Goal: Navigation & Orientation: Find specific page/section

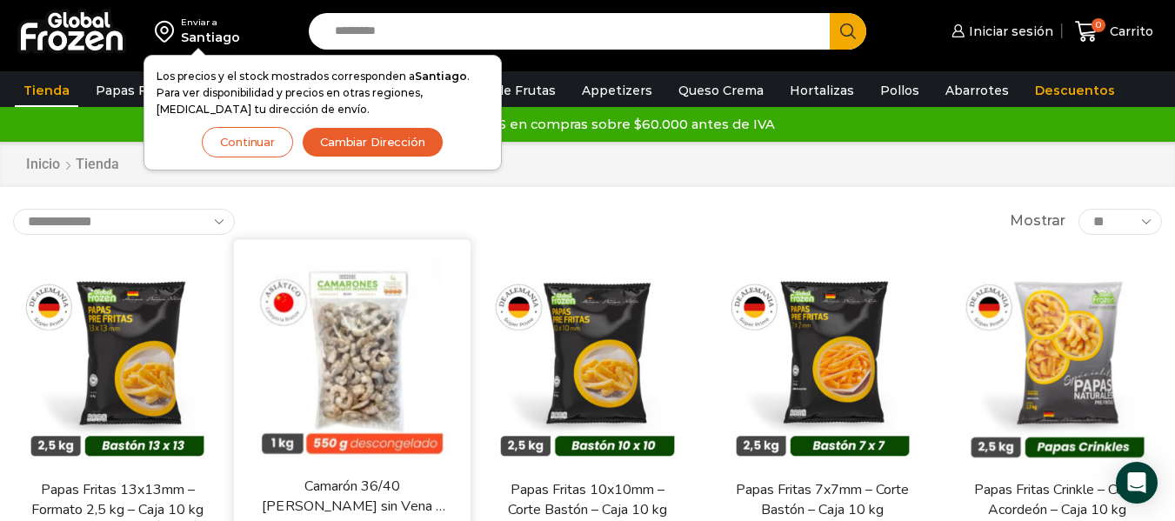
click at [463, 325] on div "En stock Vista Rápida Camarón 36/40 Crudo Pelado sin Vena – Bronze – Caja 10 kg…" at bounding box center [352, 423] width 236 height 369
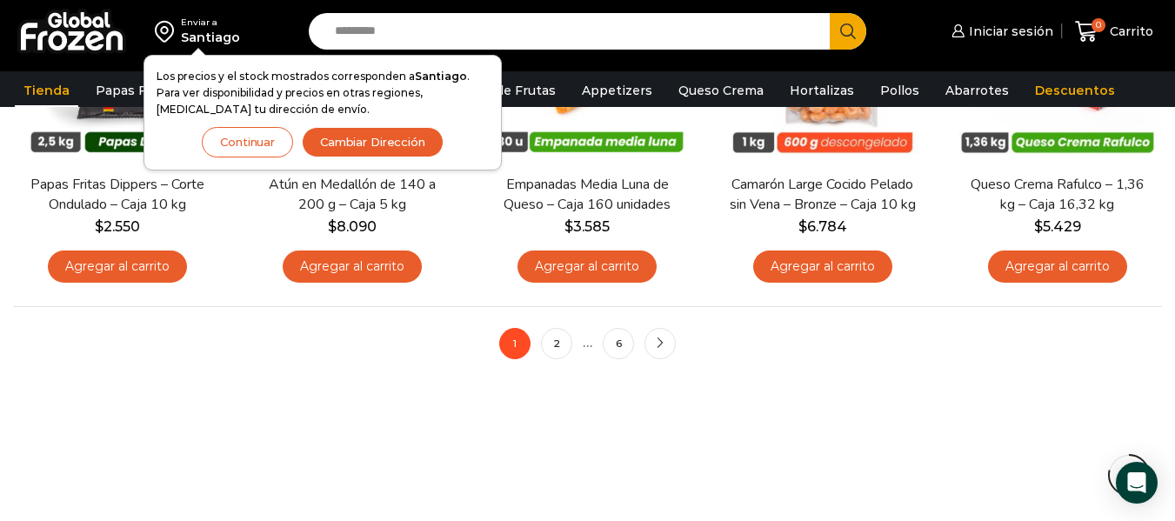
scroll to position [1413, 0]
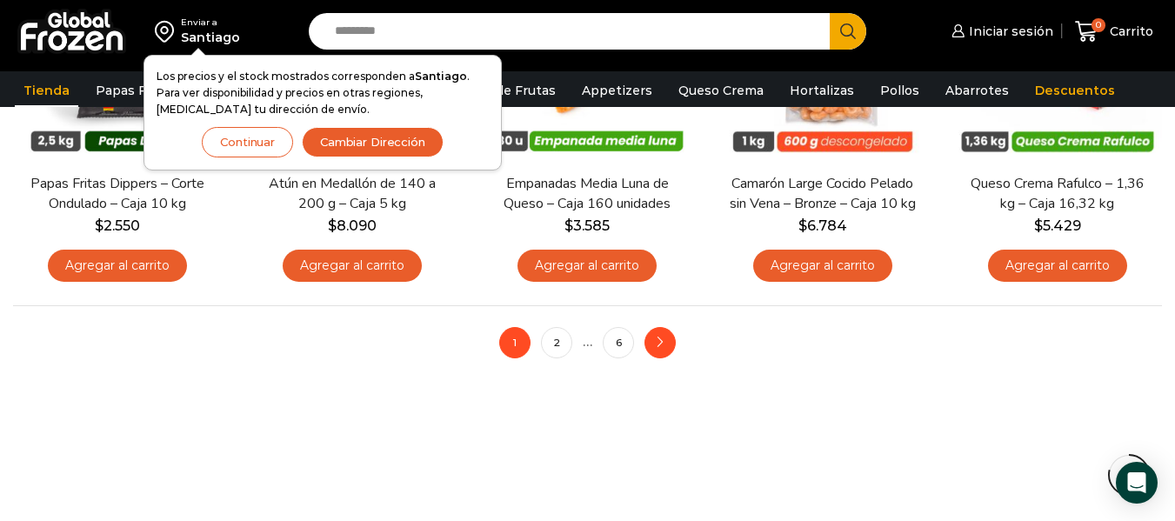
click at [662, 347] on icon "next" at bounding box center [660, 342] width 10 height 10
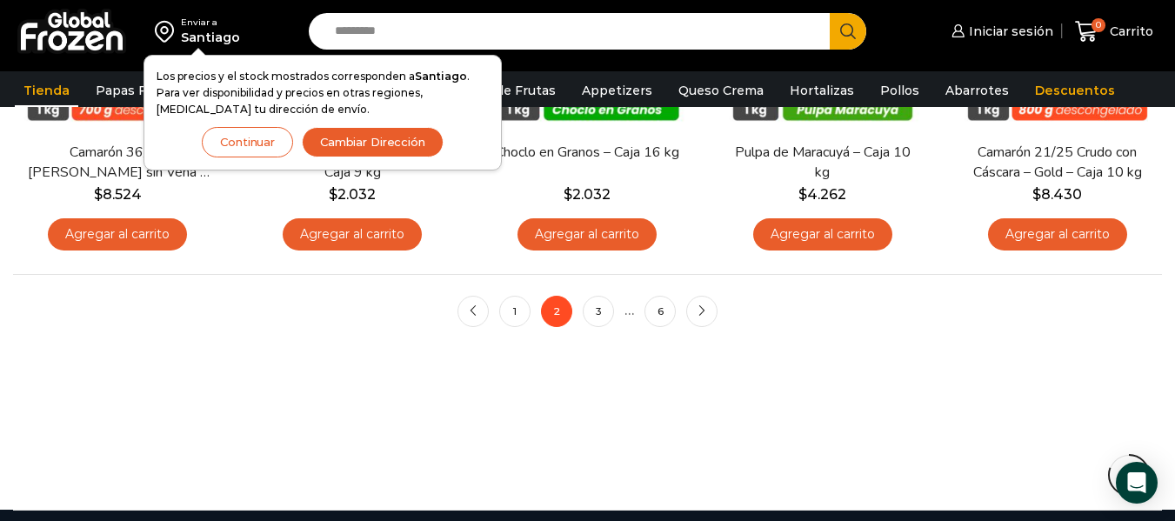
scroll to position [1445, 0]
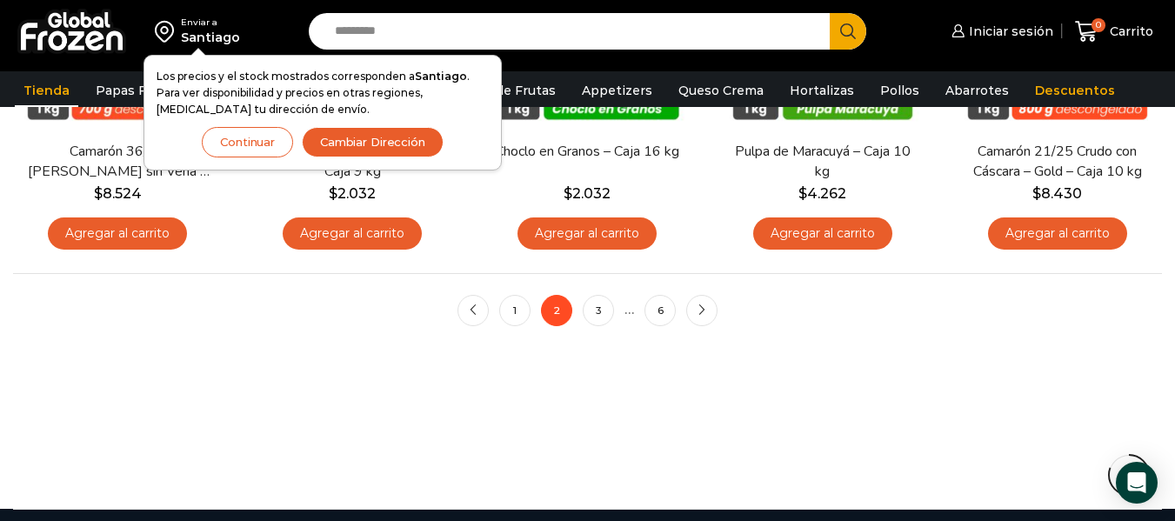
click at [198, 32] on div "Santiago" at bounding box center [210, 37] width 59 height 17
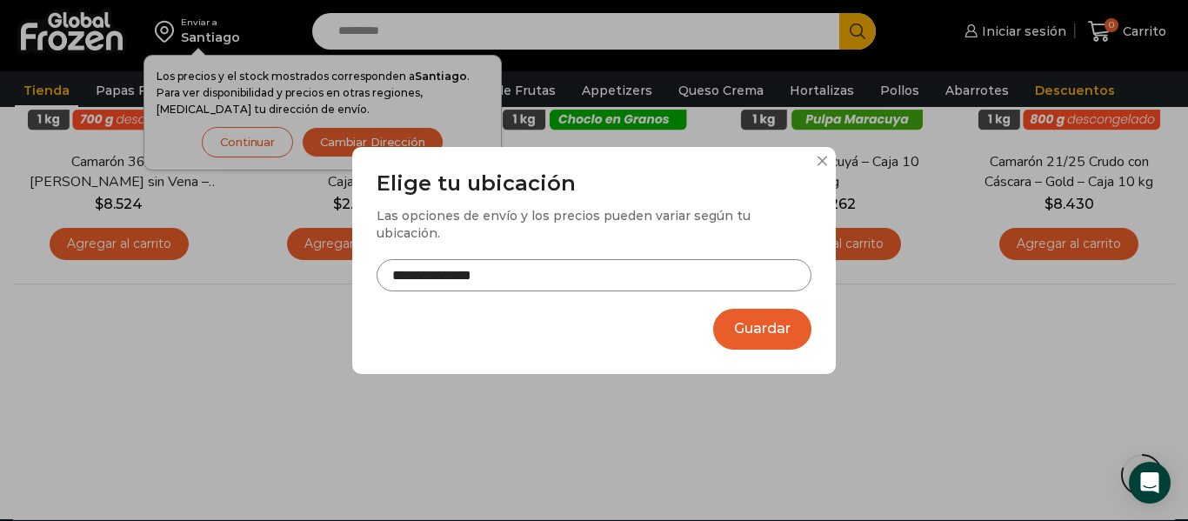
click at [198, 32] on div "**********" at bounding box center [594, 260] width 1188 height 521
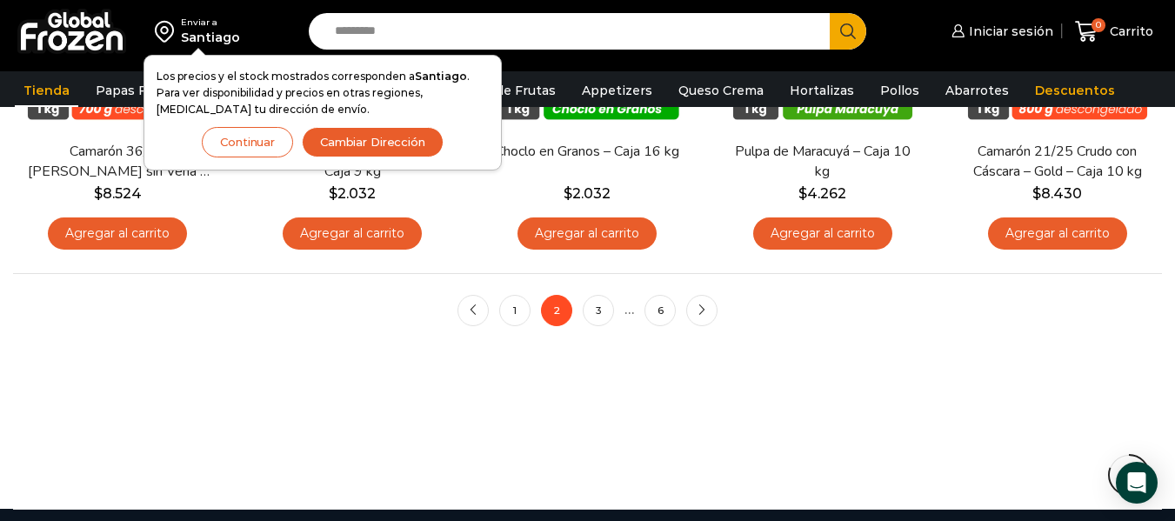
click at [263, 149] on button "Continuar" at bounding box center [247, 142] width 91 height 30
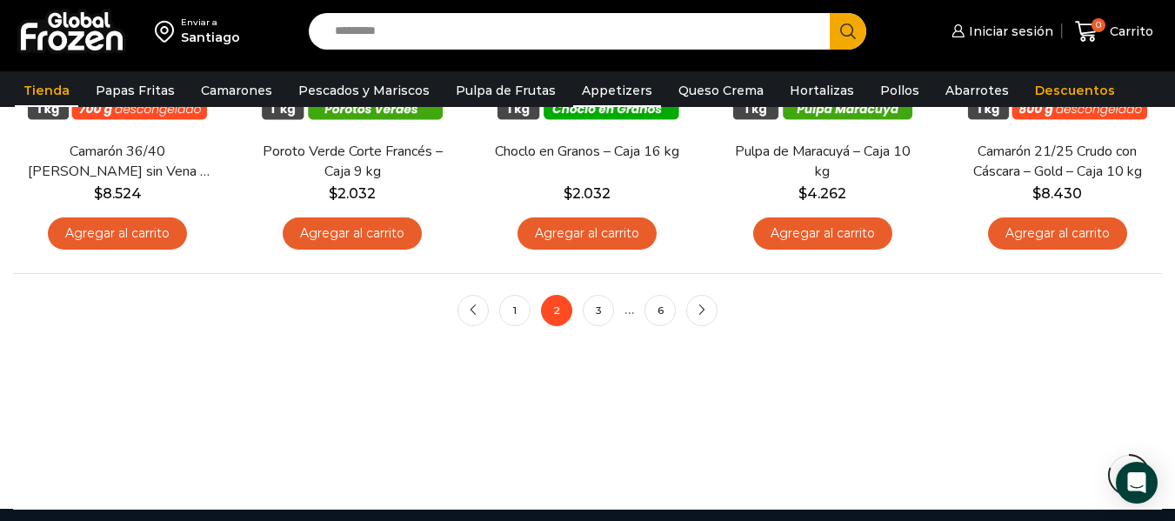
click at [585, 92] on link "Appetizers" at bounding box center [617, 90] width 88 height 33
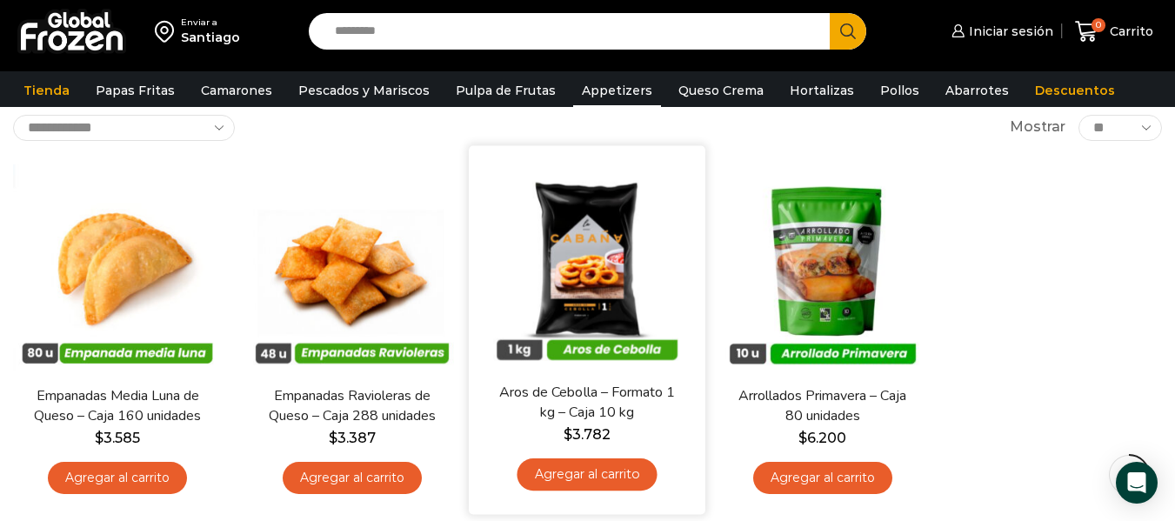
scroll to position [212, 0]
